Goal: Check status: Check status

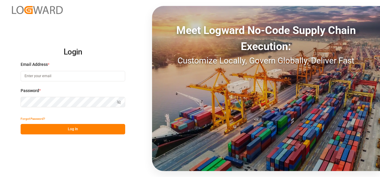
type input "[EMAIL_ADDRESS][DOMAIN_NAME]"
click at [83, 129] on button "Log In" at bounding box center [73, 129] width 104 height 10
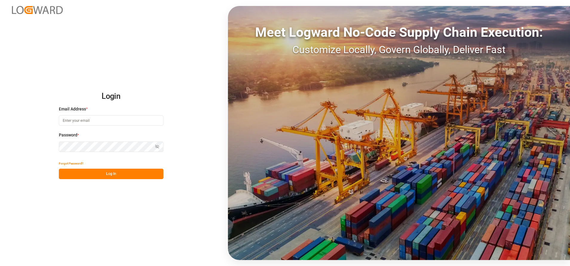
type input "[EMAIL_ADDRESS][DOMAIN_NAME]"
click at [121, 170] on button "Log In" at bounding box center [111, 174] width 104 height 10
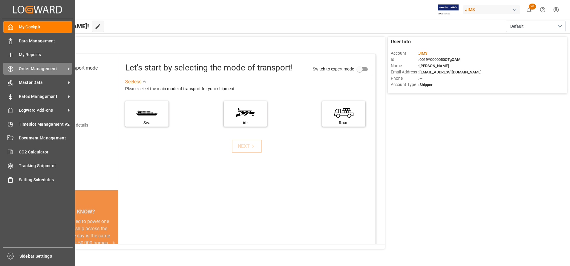
click at [35, 71] on span "Order Management" at bounding box center [42, 69] width 47 height 6
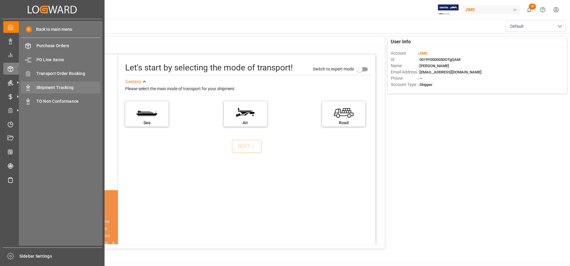
click at [40, 87] on span "Shipment Tracking" at bounding box center [68, 87] width 64 height 6
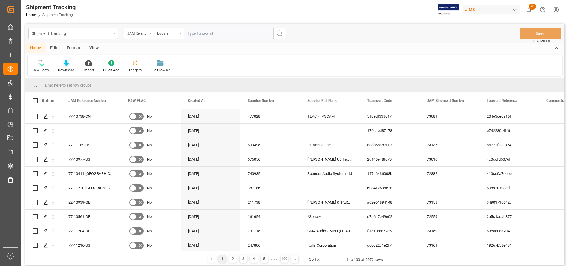
click at [66, 67] on div "Download" at bounding box center [66, 69] width 16 height 5
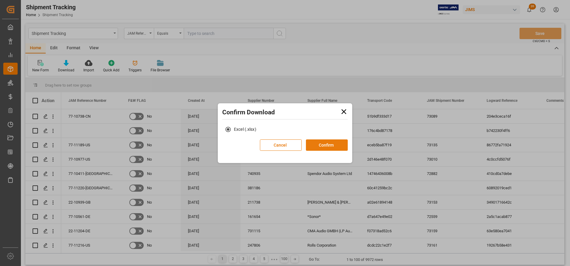
click at [343, 143] on button "Confirm" at bounding box center [327, 144] width 42 height 11
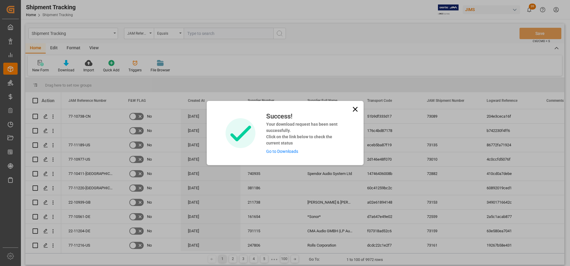
click at [287, 150] on link "Go to Downloads" at bounding box center [282, 151] width 32 height 5
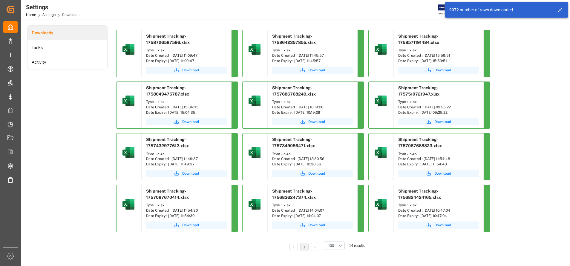
click at [201, 69] on button "Download" at bounding box center [186, 70] width 81 height 7
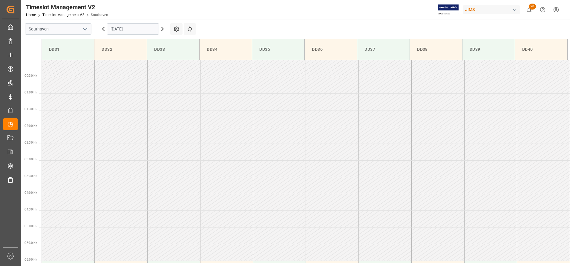
click at [425, 113] on td at bounding box center [437, 118] width 53 height 17
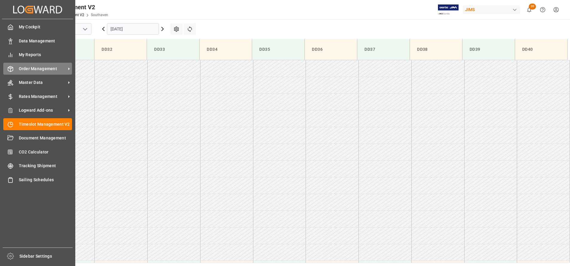
click at [37, 71] on span "Order Management" at bounding box center [42, 69] width 47 height 6
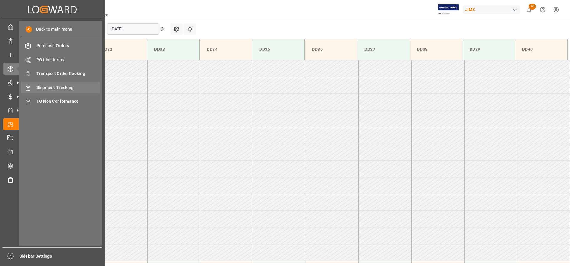
click at [51, 87] on span "Shipment Tracking" at bounding box center [68, 87] width 64 height 6
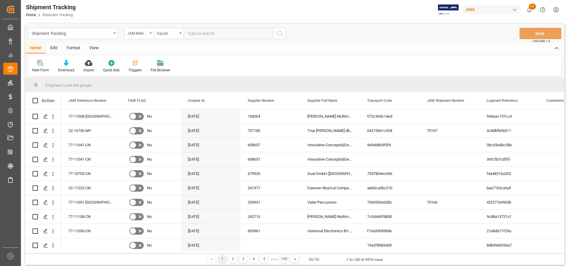
click at [221, 34] on input "text" at bounding box center [229, 33] width 90 height 11
type input "77-10085-CN"
click at [279, 37] on button "search button" at bounding box center [279, 33] width 13 height 11
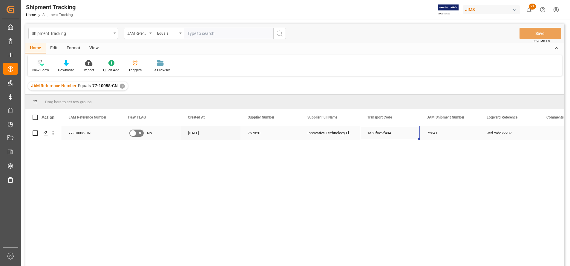
click at [372, 135] on div "1e53f3c2f494" at bounding box center [390, 133] width 60 height 14
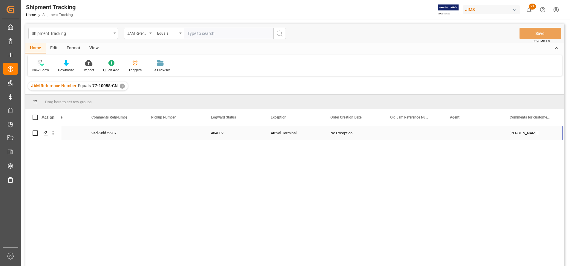
scroll to position [0, 455]
click at [457, 134] on div "[PERSON_NAME]" at bounding box center [472, 133] width 45 height 14
click at [44, 133] on icon "Press SPACE to select this row." at bounding box center [45, 133] width 5 height 5
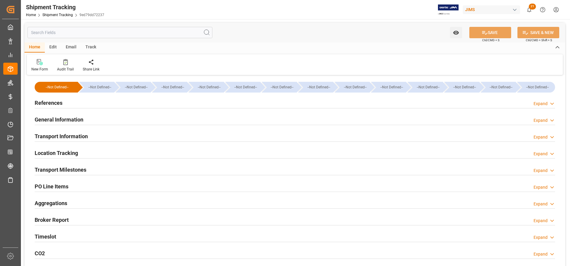
type input "Evergreen"
type input "Evergreen Marine Corp."
type input "9300465"
type input "63304"
click at [68, 136] on h2 "Transport Information" at bounding box center [61, 136] width 53 height 8
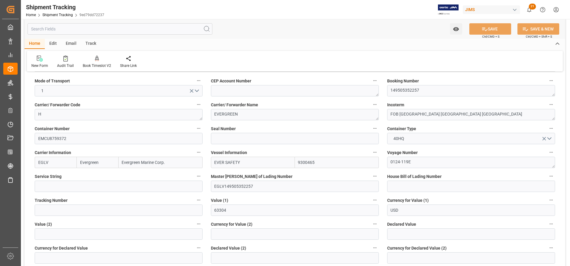
scroll to position [90, 0]
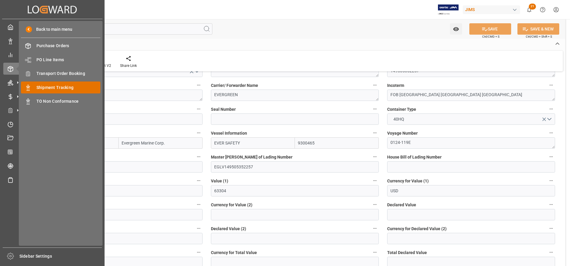
click at [54, 84] on span "Shipment Tracking" at bounding box center [68, 87] width 64 height 6
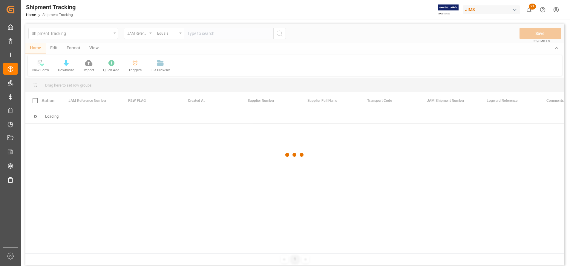
click at [251, 34] on div at bounding box center [294, 155] width 539 height 262
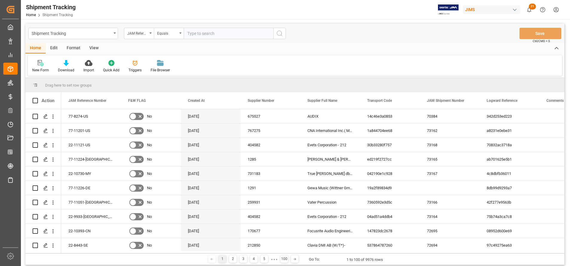
click at [251, 34] on input "text" at bounding box center [229, 33] width 90 height 11
paste input "77-10085-CN"
type input "77-10085-CN"
click at [278, 35] on icon "search button" at bounding box center [279, 33] width 7 height 7
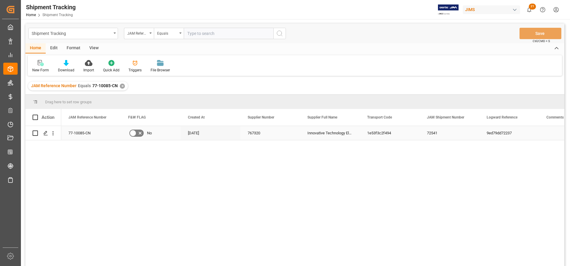
click at [335, 133] on div "Innovative Technology Electronics LLC" at bounding box center [330, 133] width 60 height 14
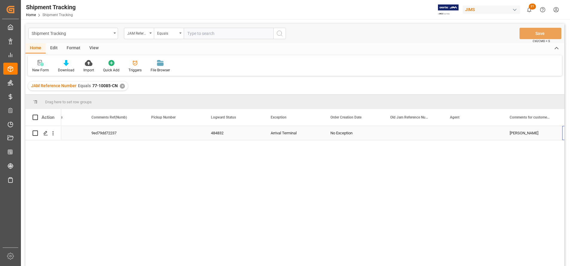
scroll to position [0, 455]
